Goal: Task Accomplishment & Management: Manage account settings

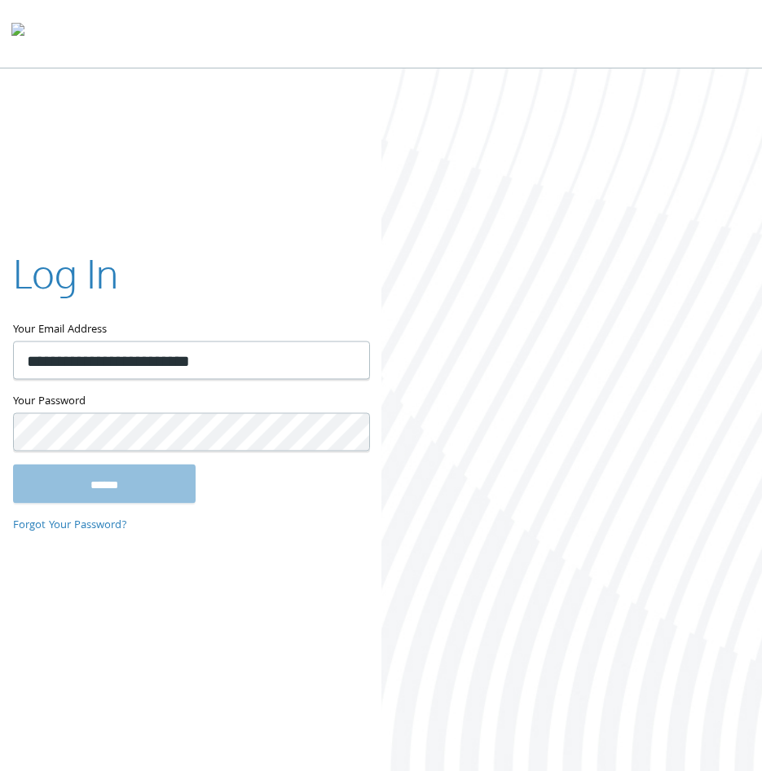
type input "**********"
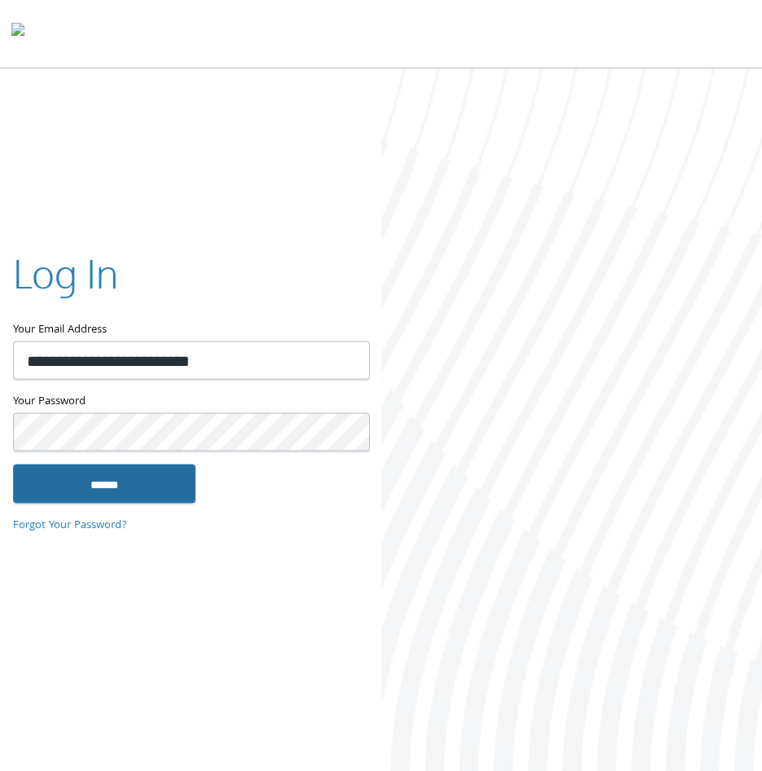
click at [133, 473] on input "******" at bounding box center [104, 483] width 183 height 39
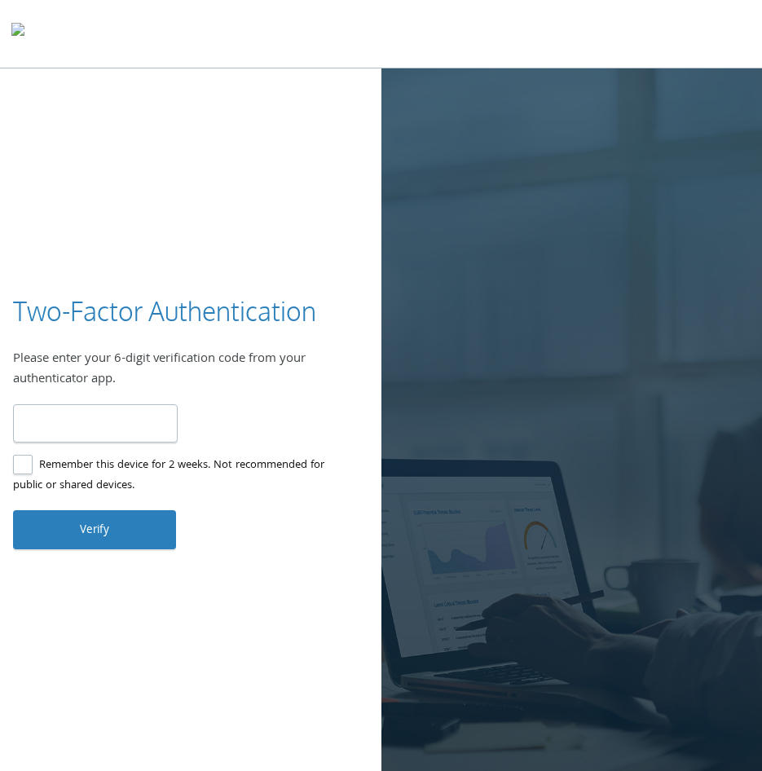
type input "******"
